Goal: Information Seeking & Learning: Learn about a topic

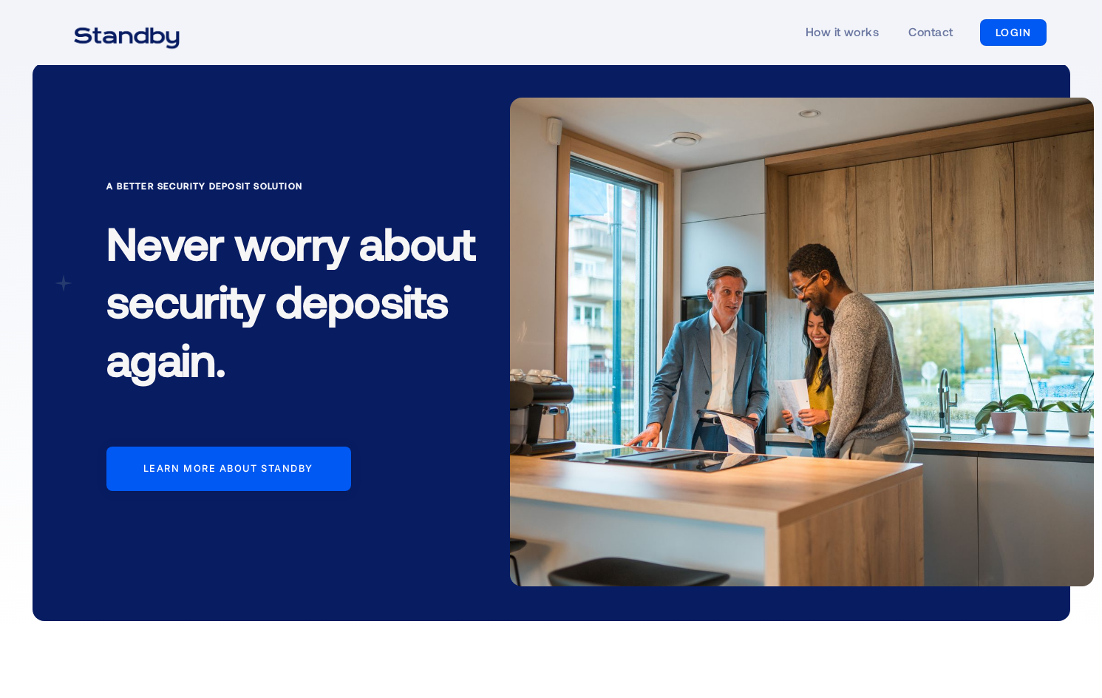
scroll to position [15, 0]
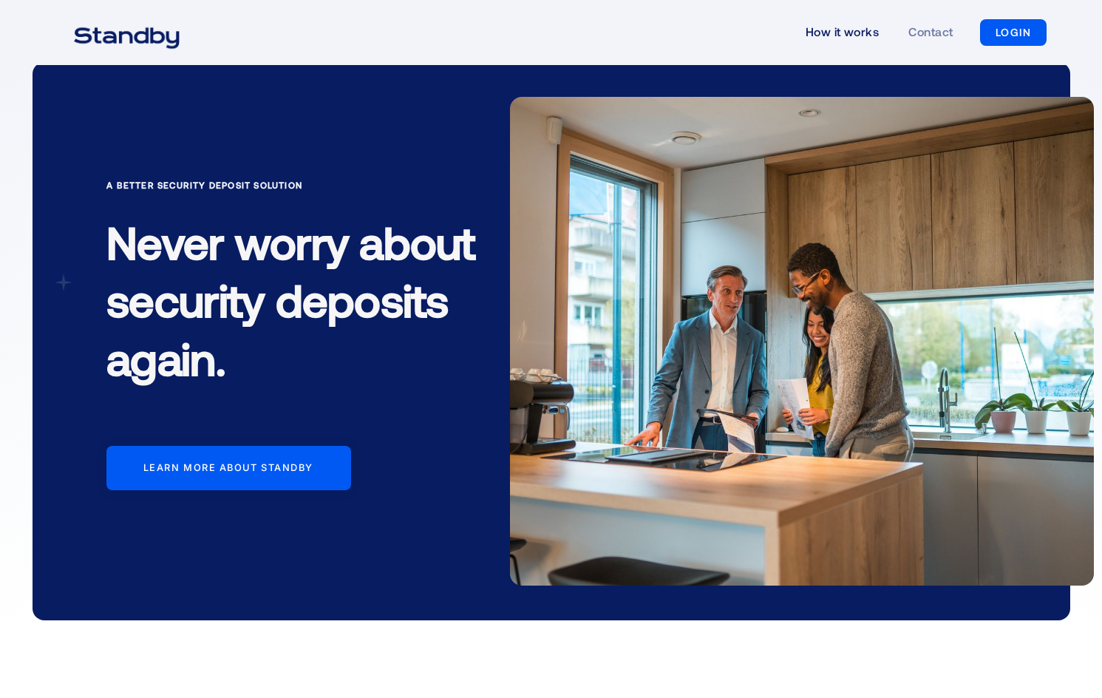
click at [847, 37] on link "How it works" at bounding box center [843, 33] width 74 height 68
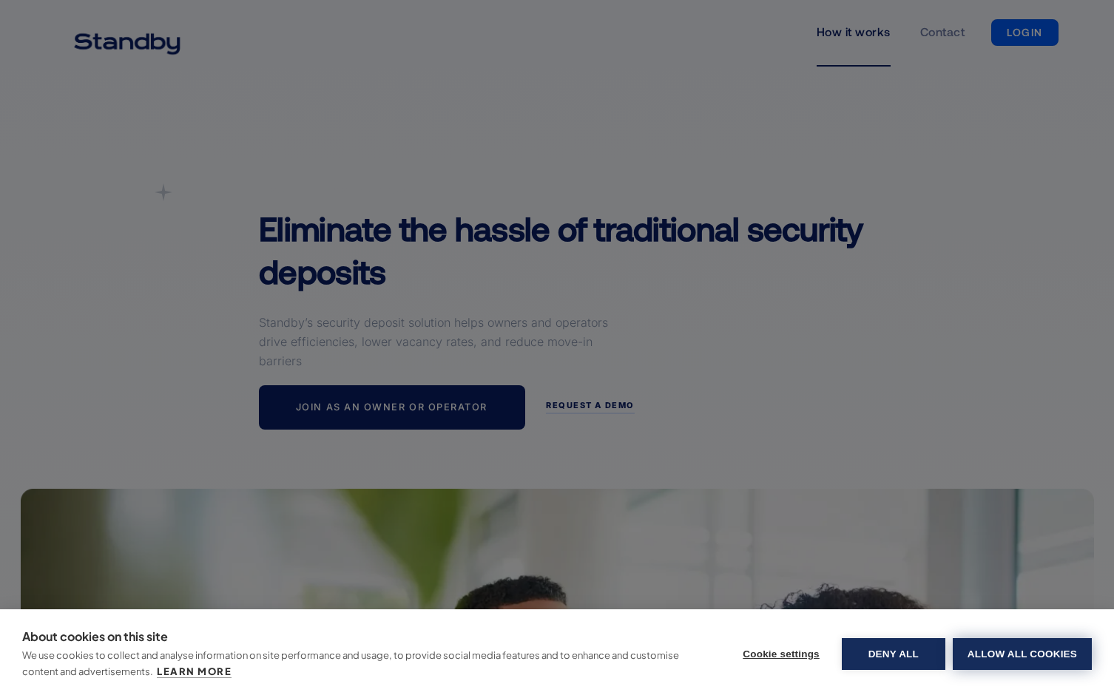
click at [1000, 658] on button "Allow all cookies" at bounding box center [1021, 654] width 139 height 32
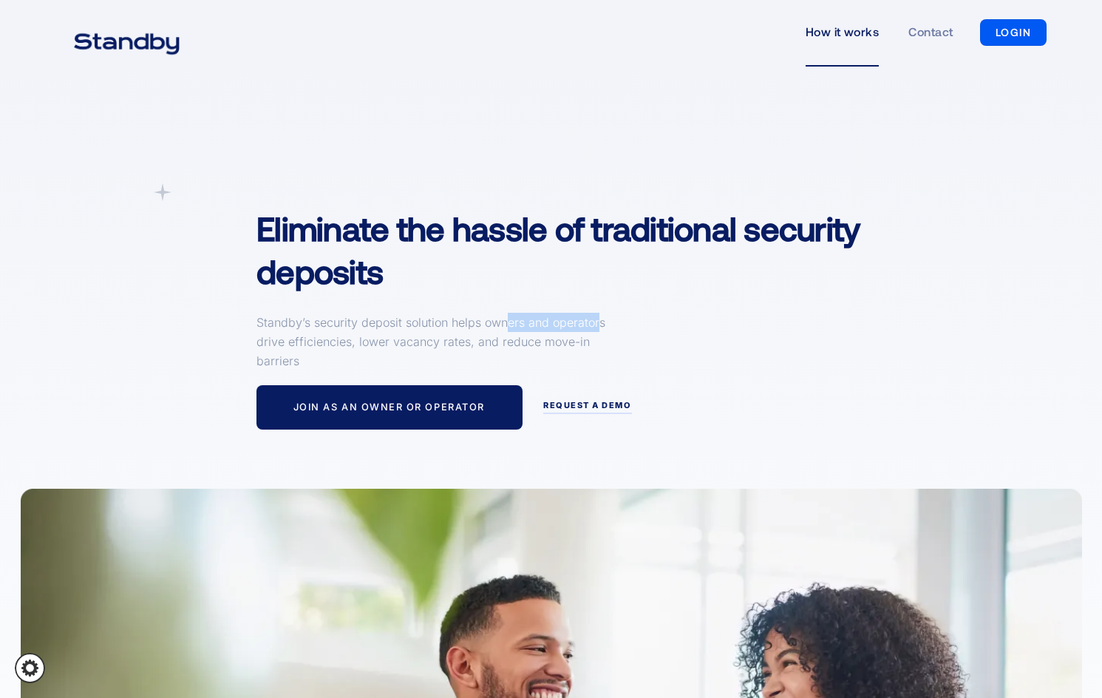
drag, startPoint x: 600, startPoint y: 325, endPoint x: 636, endPoint y: 325, distance: 35.5
click at [614, 325] on div "A simpler Deposit Solution Eliminate the hassle of traditional security deposit…" at bounding box center [596, 306] width 708 height 246
click at [679, 329] on div "A simpler Deposit Solution Eliminate the hassle of traditional security deposit…" at bounding box center [596, 306] width 708 height 246
drag, startPoint x: 248, startPoint y: 333, endPoint x: 445, endPoint y: 336, distance: 197.4
click at [410, 338] on div "A simpler Deposit Solution Eliminate the hassle of traditional security deposit…" at bounding box center [596, 306] width 708 height 246
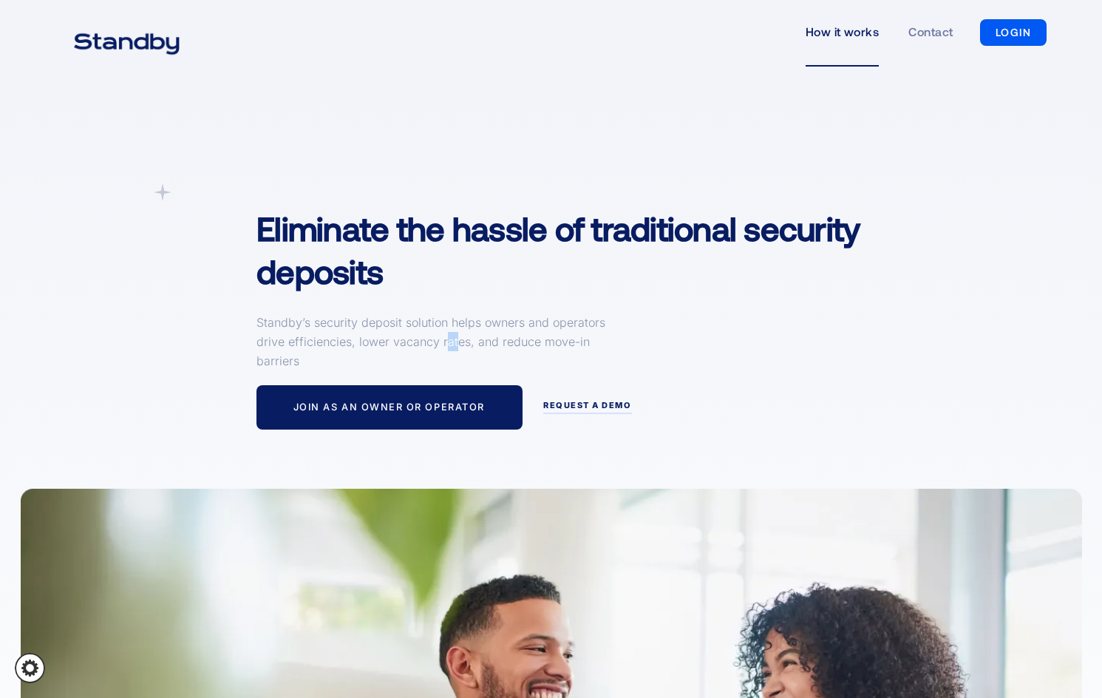
click at [458, 336] on p "Standby’s security deposit solution helps owners and operators drive efficienci…" at bounding box center [434, 342] width 355 height 58
click at [645, 330] on div "A simpler Deposit Solution Eliminate the hassle of traditional security deposit…" at bounding box center [596, 306] width 708 height 246
drag, startPoint x: 463, startPoint y: 346, endPoint x: 533, endPoint y: 344, distance: 70.3
click at [494, 345] on p "Standby’s security deposit solution helps owners and operators drive efficienci…" at bounding box center [434, 342] width 355 height 58
click at [595, 342] on p "Standby’s security deposit solution helps owners and operators drive efficienci…" at bounding box center [434, 342] width 355 height 58
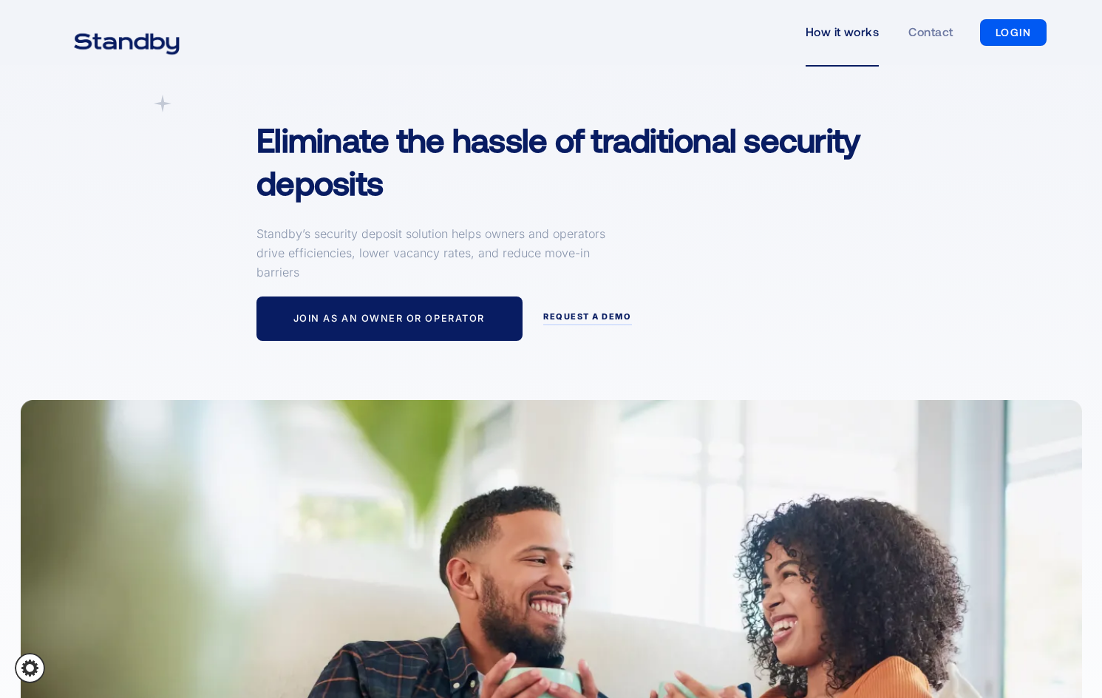
scroll to position [109, 0]
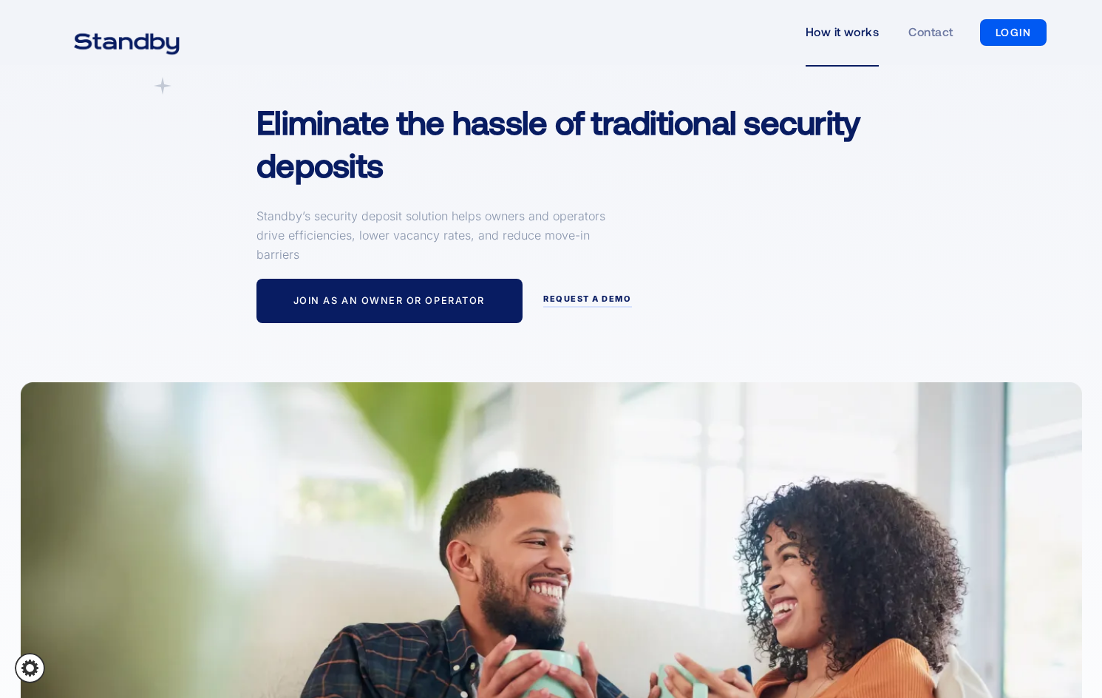
drag, startPoint x: 674, startPoint y: 333, endPoint x: 670, endPoint y: 377, distance: 43.8
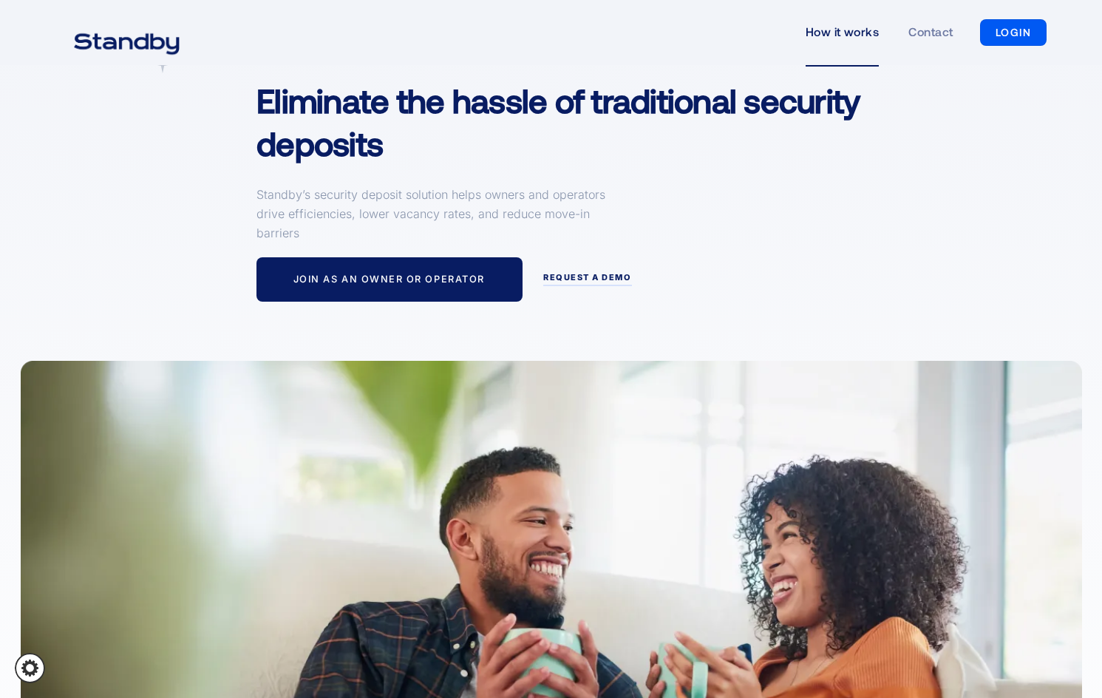
drag, startPoint x: 745, startPoint y: 294, endPoint x: 743, endPoint y: 314, distance: 20.0
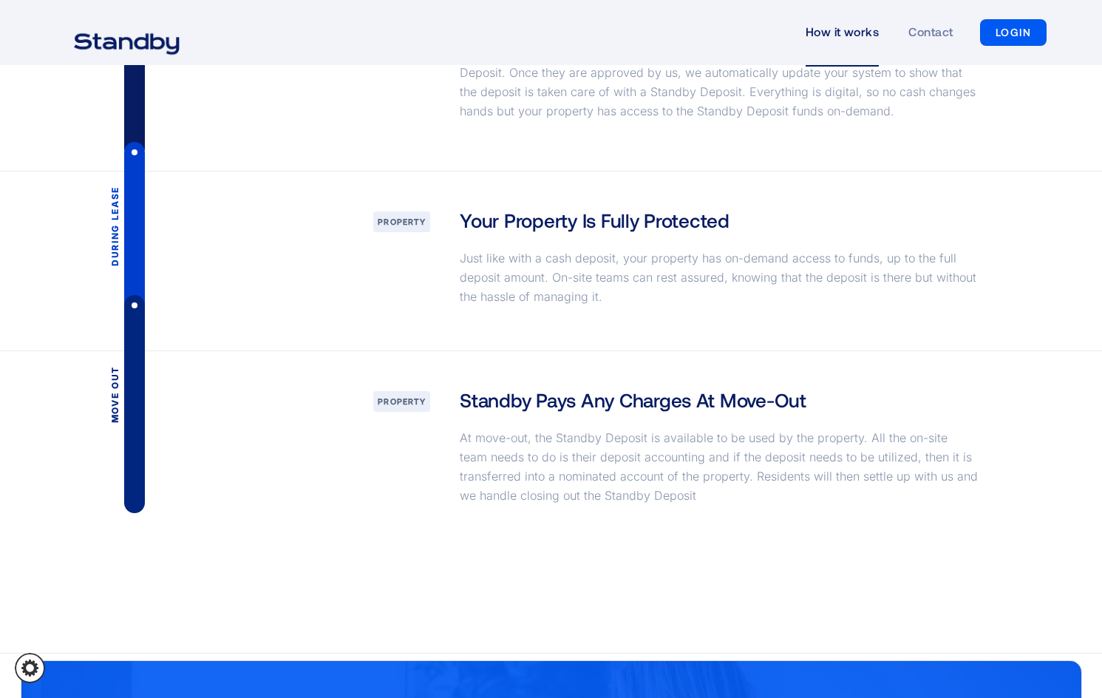
drag, startPoint x: 797, startPoint y: 300, endPoint x: 776, endPoint y: 446, distance: 147.2
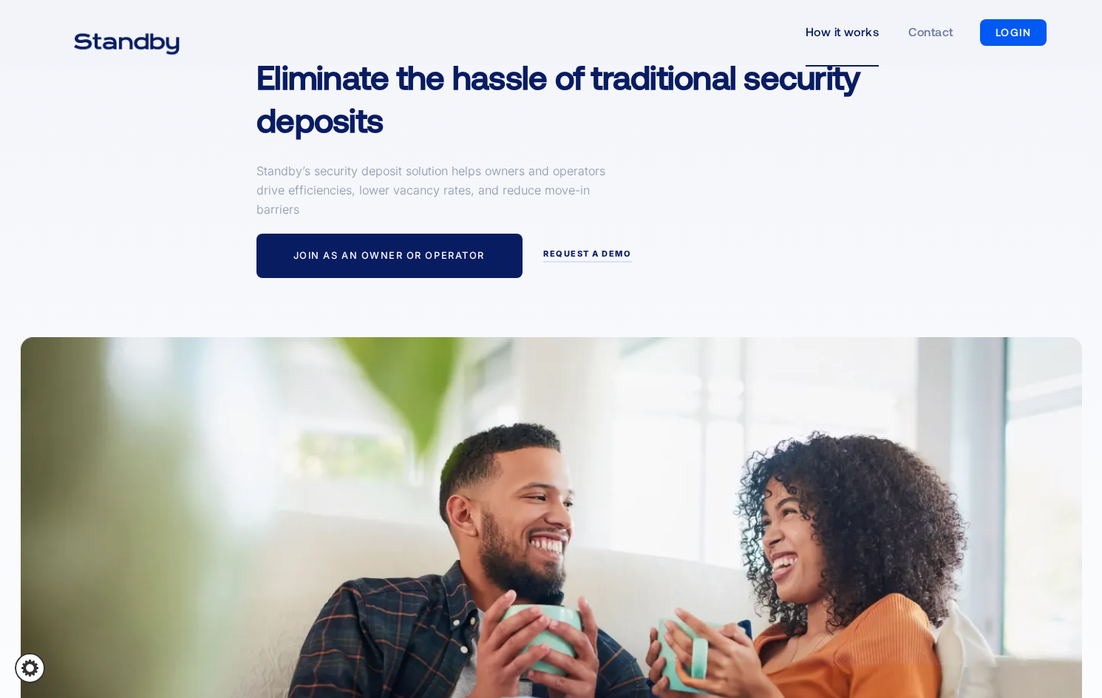
scroll to position [0, 0]
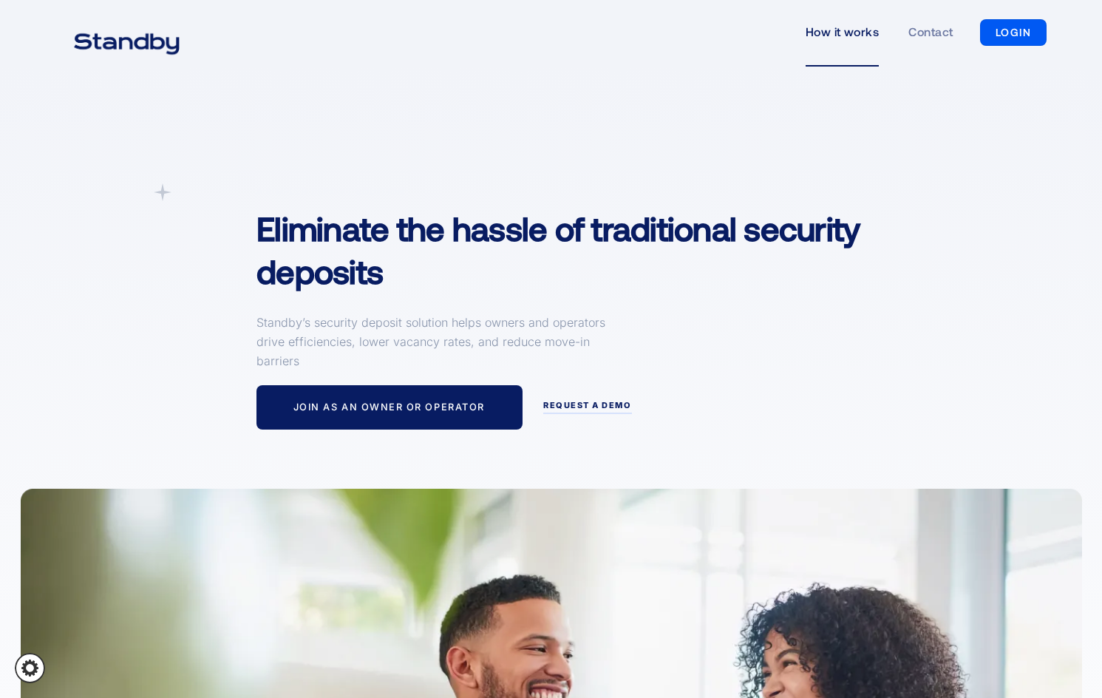
drag, startPoint x: 899, startPoint y: 452, endPoint x: 884, endPoint y: 273, distance: 179.5
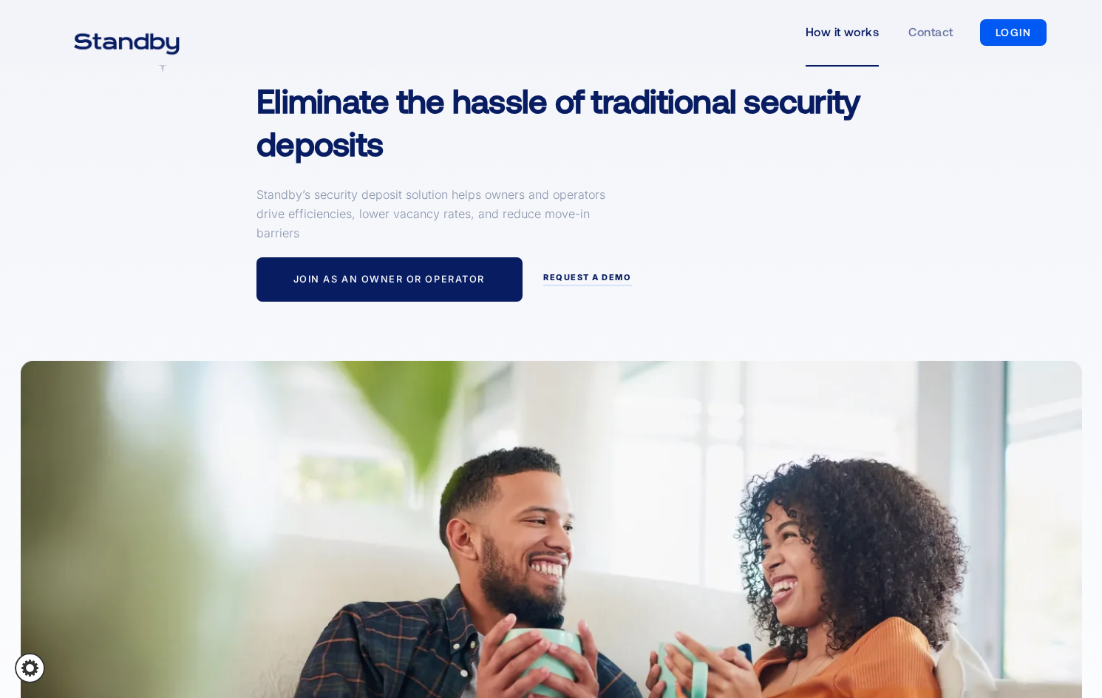
scroll to position [148, 0]
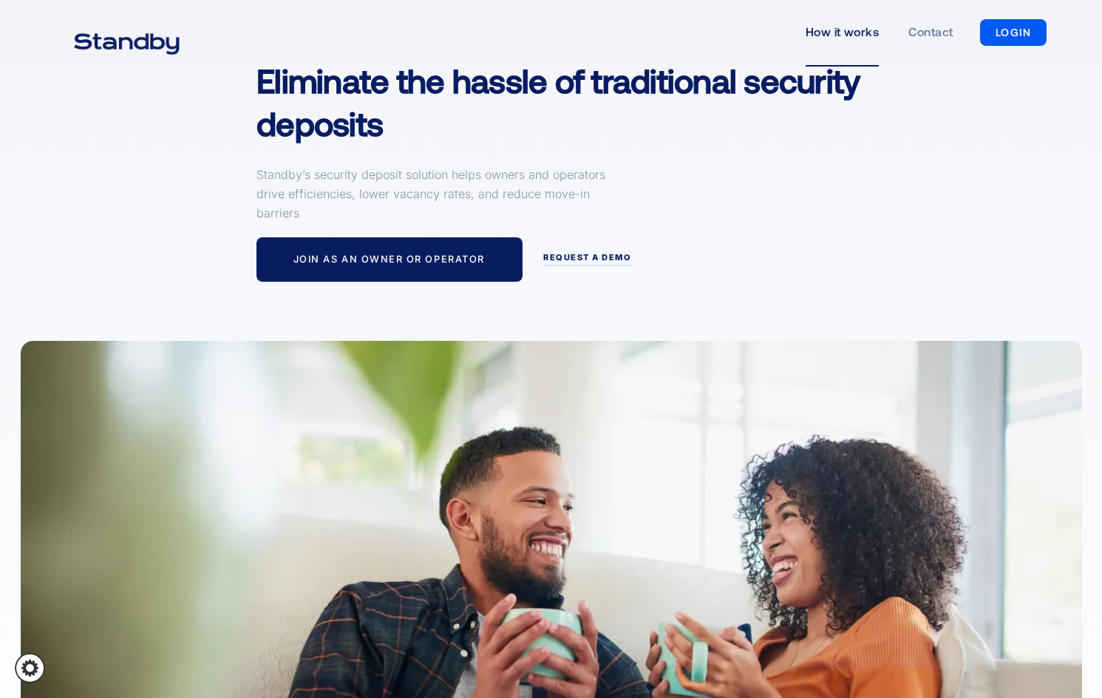
drag, startPoint x: 540, startPoint y: 238, endPoint x: 1094, endPoint y: 109, distance: 568.7
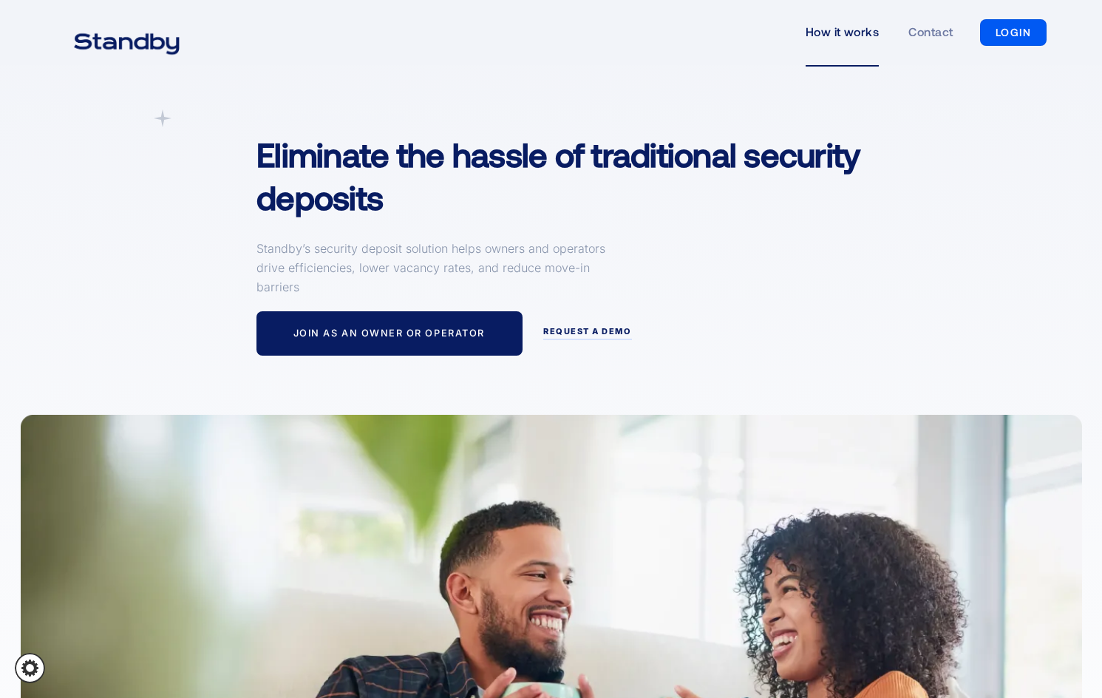
scroll to position [0, 0]
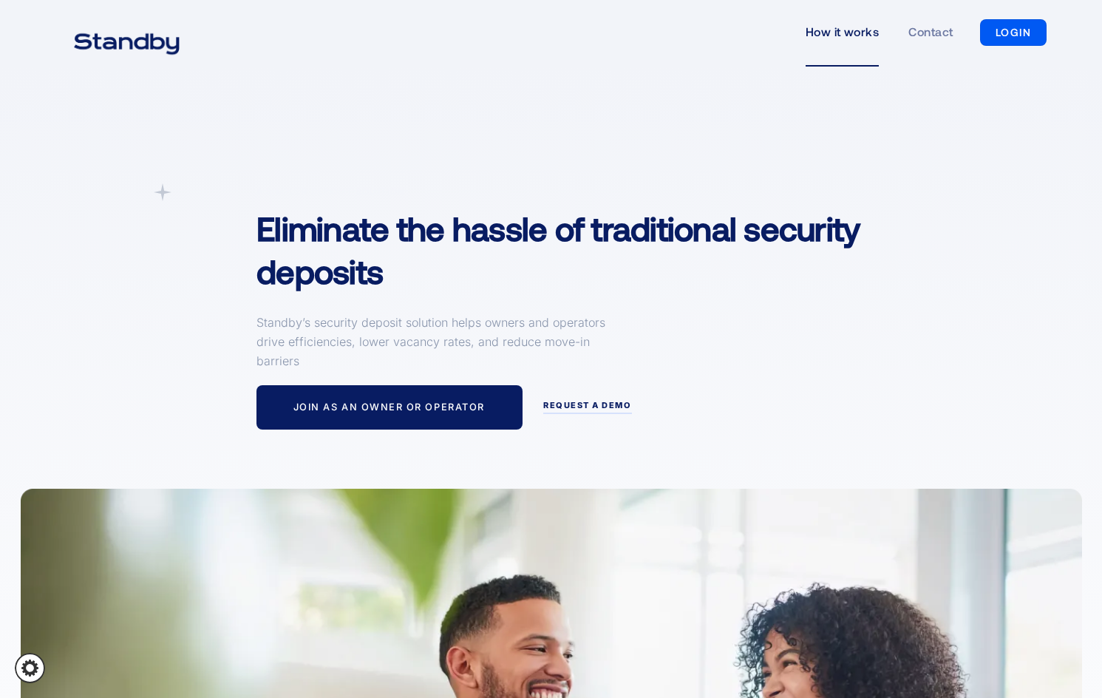
drag, startPoint x: 756, startPoint y: 200, endPoint x: 730, endPoint y: 69, distance: 134.1
drag, startPoint x: 779, startPoint y: 158, endPoint x: 192, endPoint y: 179, distance: 588.2
click at [134, 43] on img "home" at bounding box center [126, 42] width 143 height 37
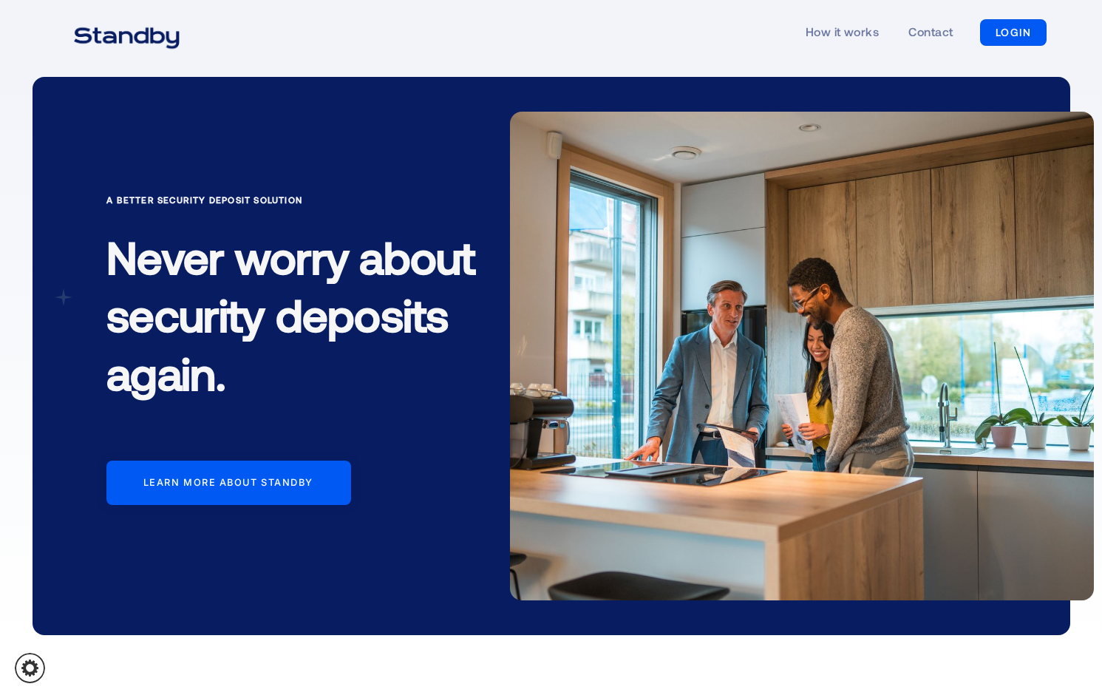
drag, startPoint x: 500, startPoint y: 231, endPoint x: 1113, endPoint y: 203, distance: 613.6
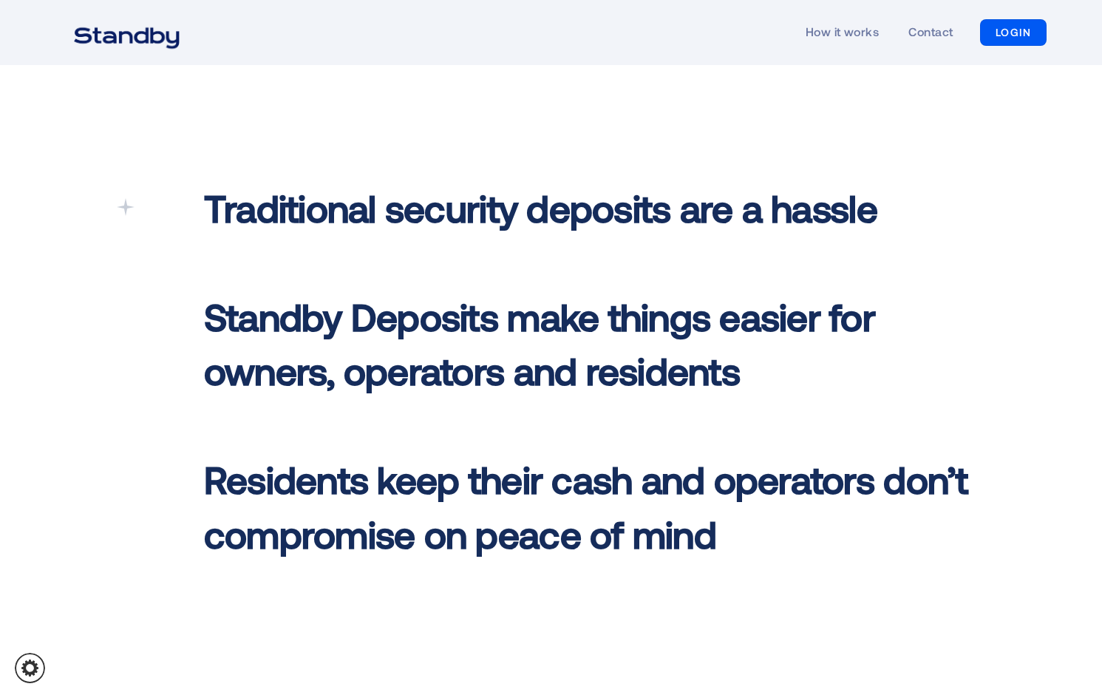
scroll to position [676, 0]
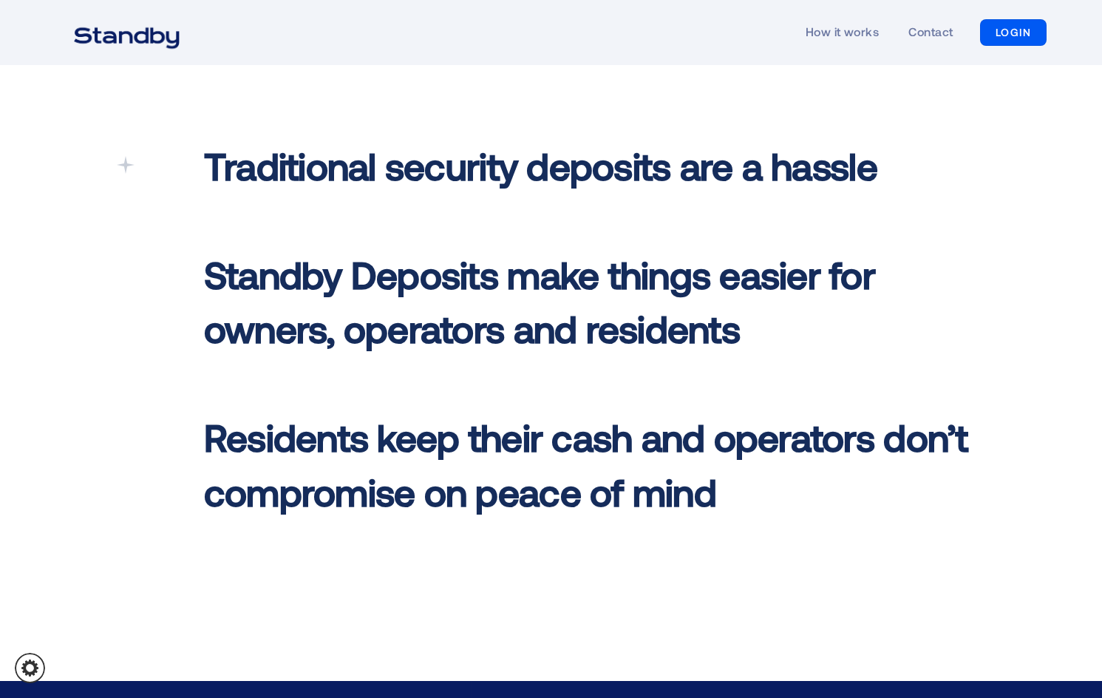
drag, startPoint x: 1001, startPoint y: 336, endPoint x: 1018, endPoint y: 441, distance: 106.4
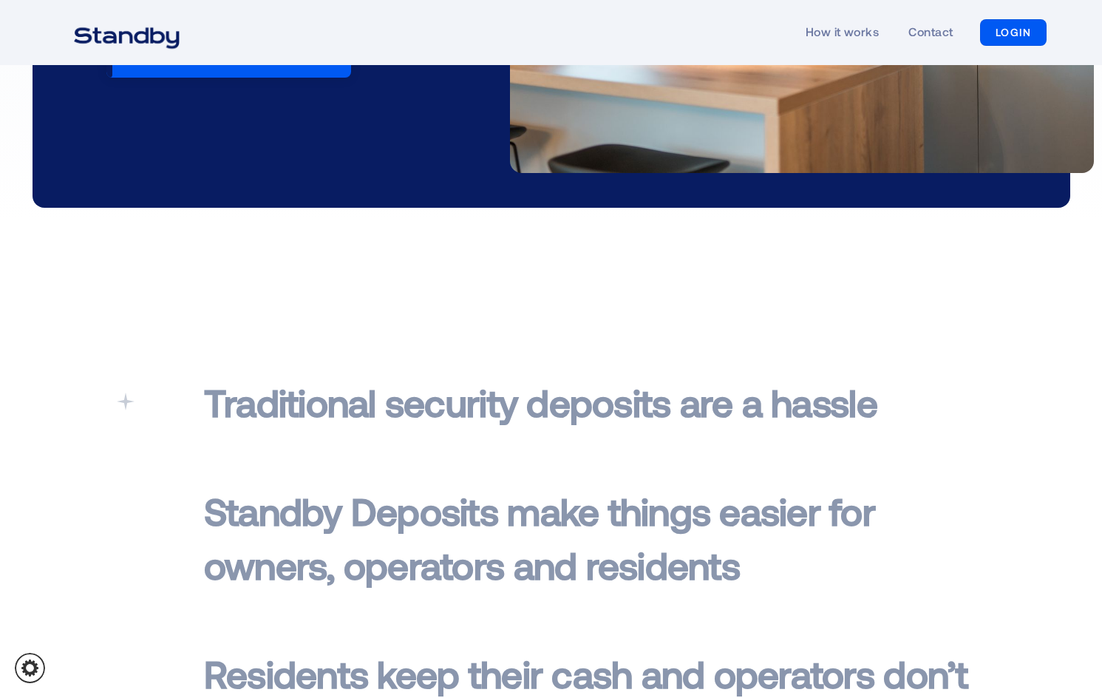
scroll to position [0, 0]
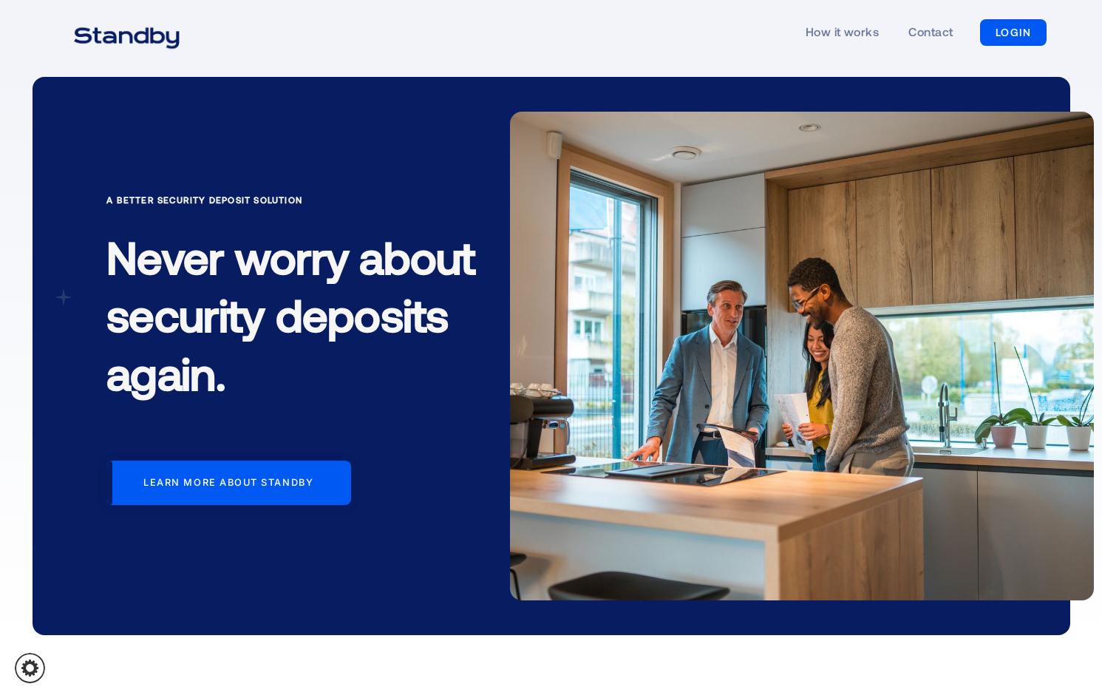
drag, startPoint x: 248, startPoint y: 498, endPoint x: 189, endPoint y: 277, distance: 227.9
click at [114, 48] on img "home" at bounding box center [126, 36] width 143 height 37
drag, startPoint x: 834, startPoint y: 162, endPoint x: 1102, endPoint y: 147, distance: 268.8
